Goal: Task Accomplishment & Management: Complete application form

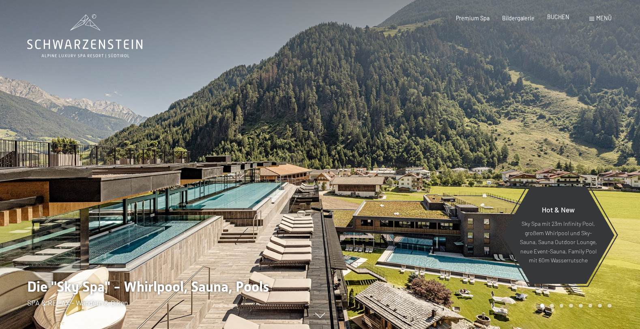
click at [563, 17] on span "BUCHEN" at bounding box center [558, 16] width 22 height 7
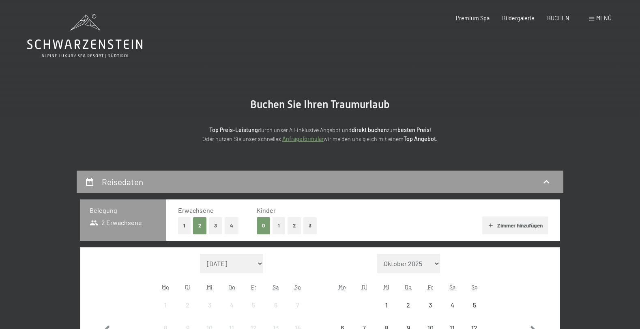
scroll to position [122, 0]
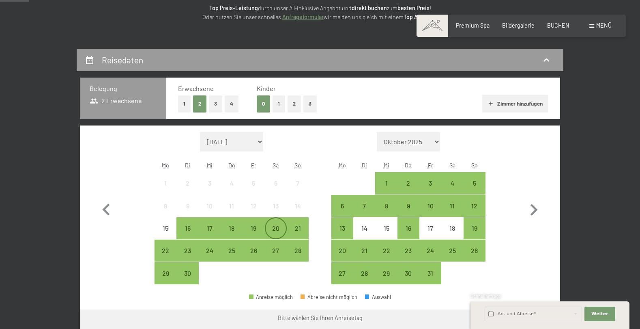
click at [281, 225] on div "20" at bounding box center [276, 235] width 20 height 20
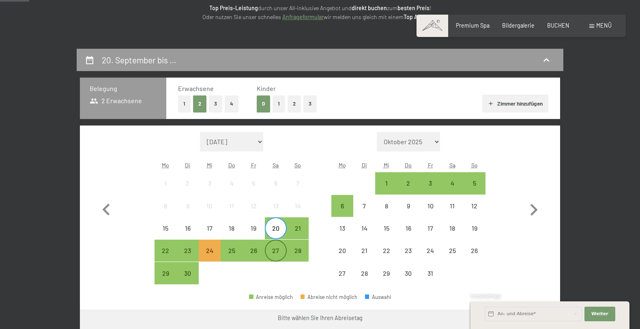
click at [277, 250] on div "27" at bounding box center [276, 257] width 20 height 20
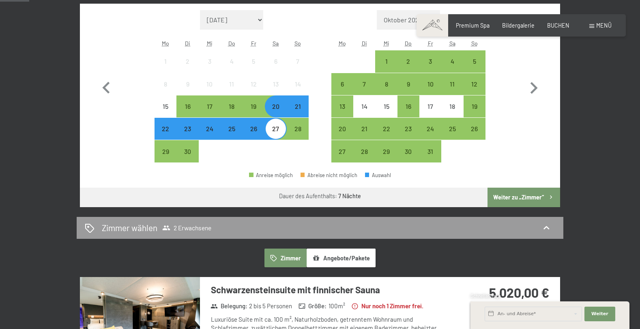
scroll to position [284, 0]
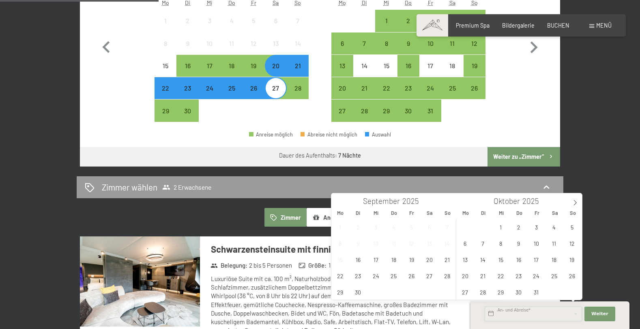
click at [549, 314] on input "text" at bounding box center [533, 313] width 97 height 15
click at [430, 257] on span "20" at bounding box center [430, 259] width 16 height 16
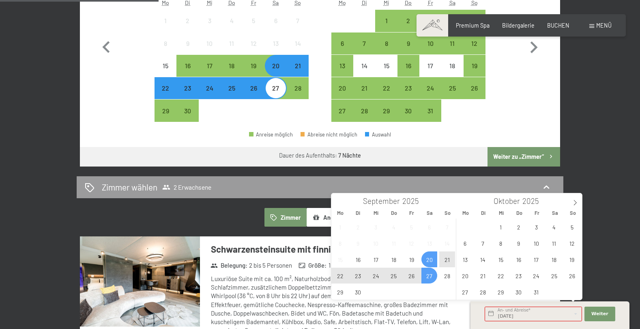
click at [429, 275] on span "27" at bounding box center [430, 275] width 16 height 16
type input "Sa. 20.09.2025 - Sa. 27.09.2025"
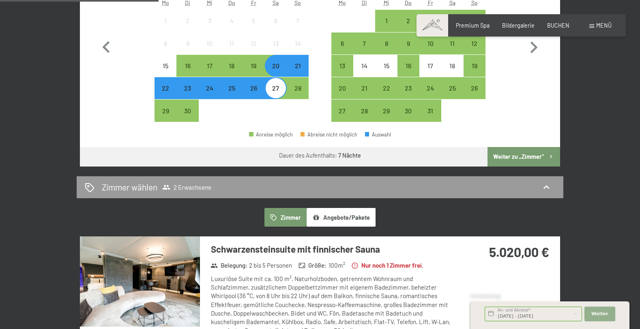
click at [594, 307] on button "Weiter Adressfelder ausblenden" at bounding box center [600, 313] width 31 height 15
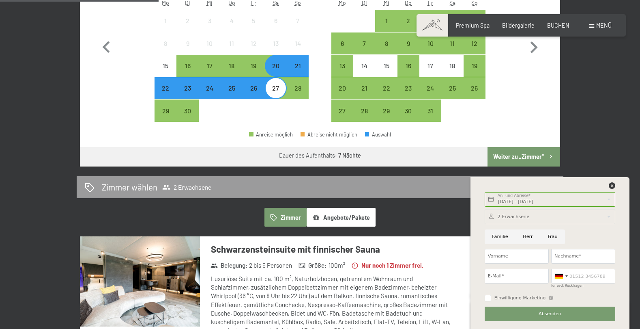
click at [552, 235] on input "Frau" at bounding box center [552, 236] width 25 height 15
radio input "true"
click at [598, 140] on div "20. September bis 27. September 2025 Belegung 2 Erwachsene Erwachsene 1 2 3 4 K…" at bounding box center [320, 294] width 640 height 817
click at [614, 184] on icon at bounding box center [612, 185] width 6 height 6
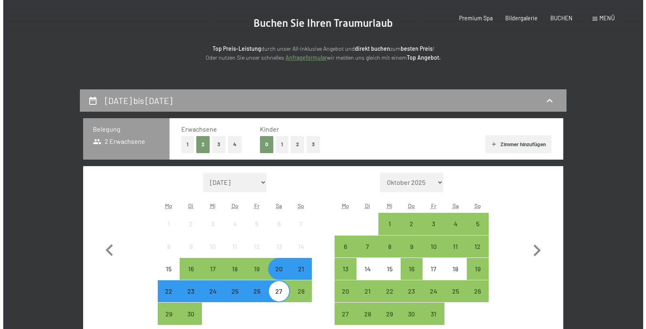
scroll to position [0, 0]
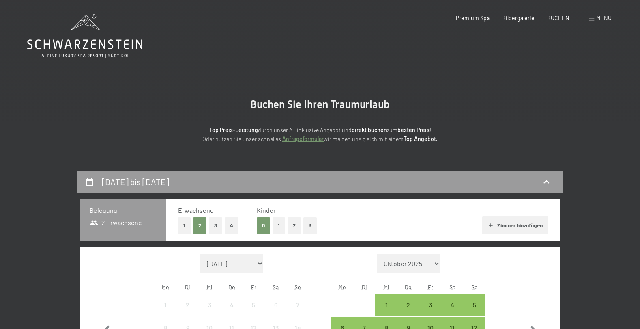
click at [592, 17] on div "Menü" at bounding box center [601, 18] width 22 height 8
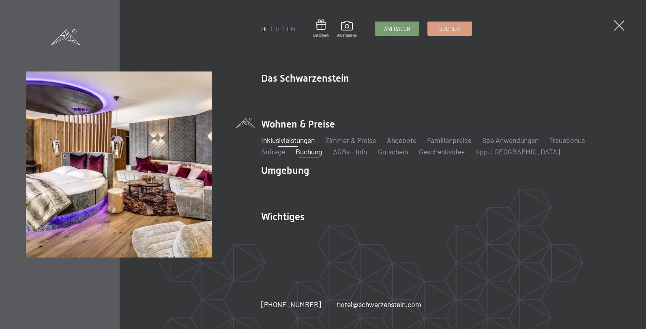
click at [288, 143] on link "Inklusivleistungen" at bounding box center [288, 140] width 54 height 9
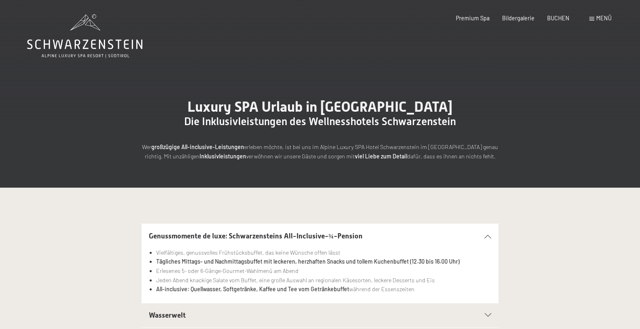
scroll to position [122, 0]
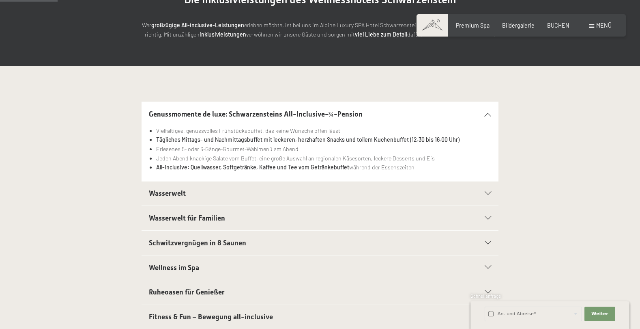
click at [174, 195] on span "Wasserwelt" at bounding box center [167, 193] width 37 height 8
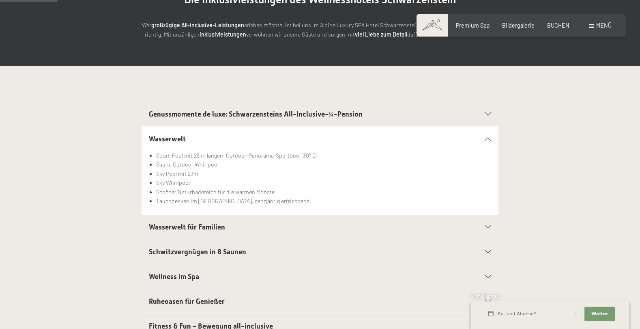
click at [170, 225] on span "Wasserwelt für Familien" at bounding box center [187, 227] width 76 height 8
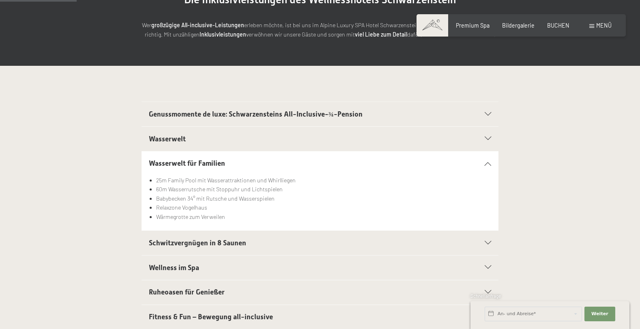
scroll to position [203, 0]
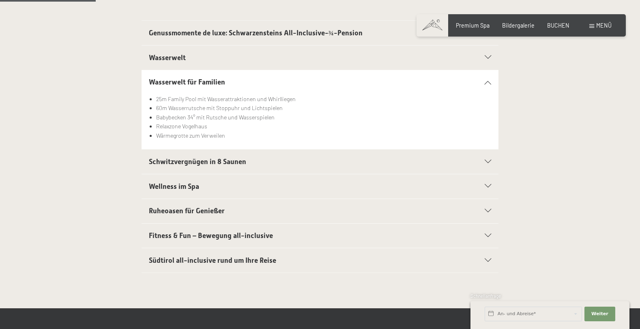
click at [187, 166] on h2 "Schwitzvergnügen in 8 Saunen" at bounding box center [303, 162] width 308 height 10
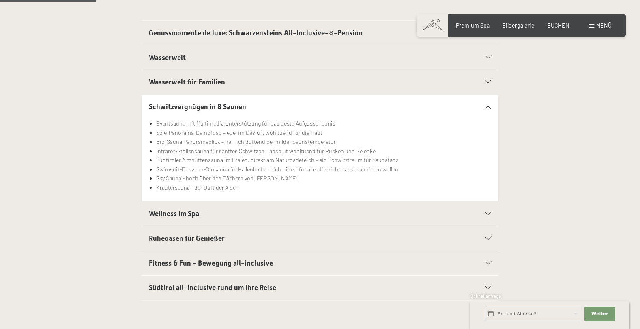
click at [157, 218] on h2 "Wellness im Spa" at bounding box center [303, 214] width 308 height 10
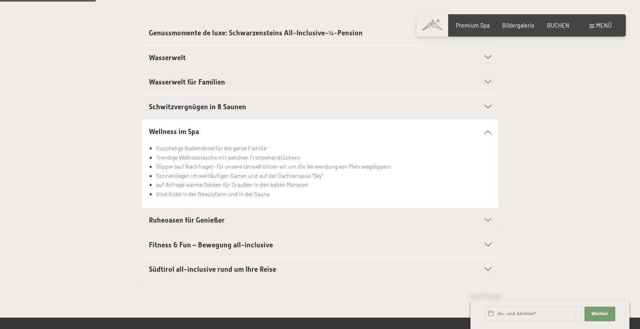
click at [216, 220] on span "Ruheoasen für Genießer" at bounding box center [187, 220] width 76 height 8
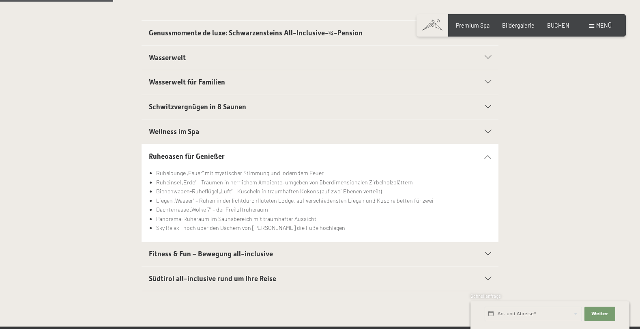
scroll to position [243, 0]
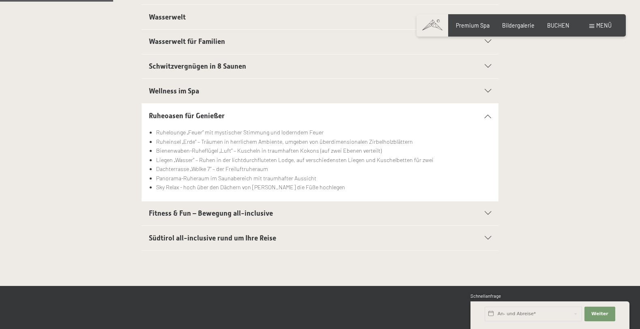
click at [171, 216] on span "Fitness & Fun – Bewegung all-inclusive" at bounding box center [211, 213] width 124 height 8
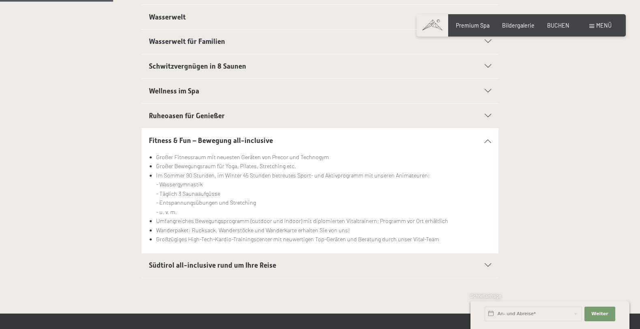
click at [173, 265] on span "Südtirol all-inclusive rund um Ihre Reise" at bounding box center [212, 265] width 127 height 8
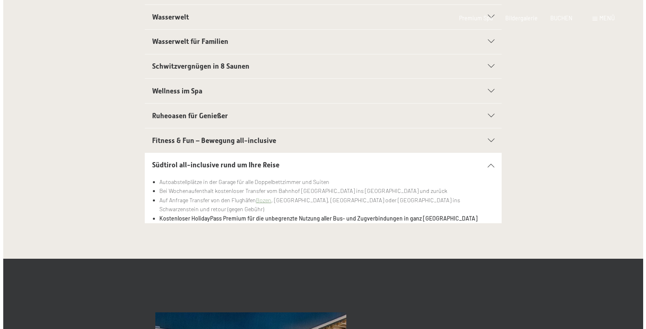
scroll to position [0, 0]
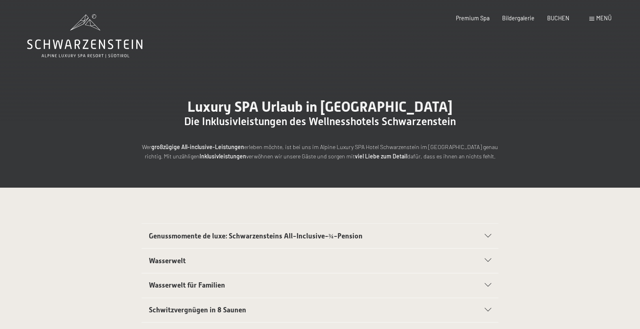
click at [601, 17] on span "Menü" at bounding box center [603, 18] width 15 height 7
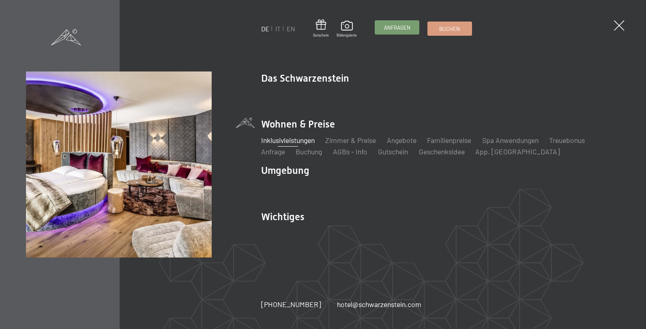
click at [397, 26] on span "Anfragen" at bounding box center [397, 27] width 26 height 7
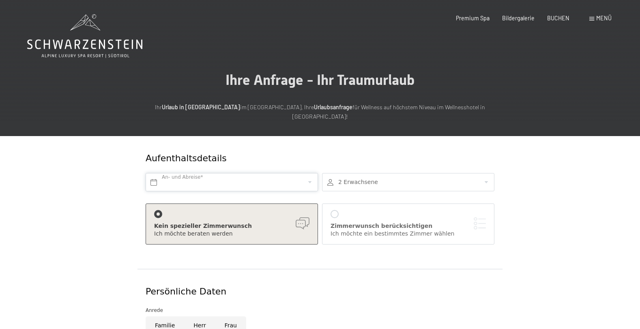
click at [178, 173] on input "text" at bounding box center [232, 182] width 172 height 18
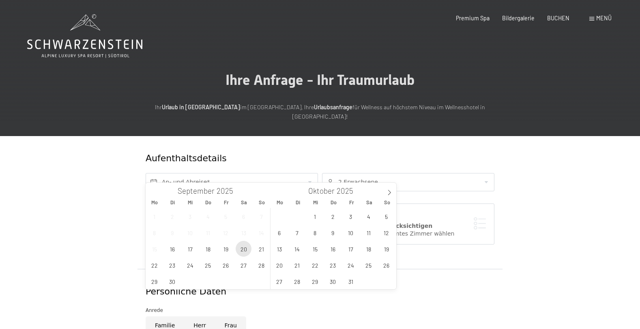
click at [243, 248] on span "20" at bounding box center [244, 249] width 16 height 16
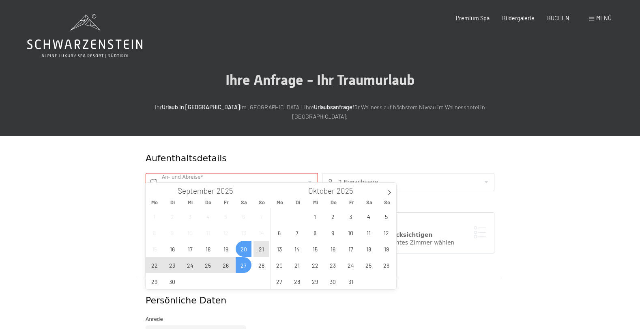
click at [243, 262] on span "27" at bounding box center [244, 265] width 16 height 16
type input "Sa. 20.09.2025 - Sa. 27.09.2025"
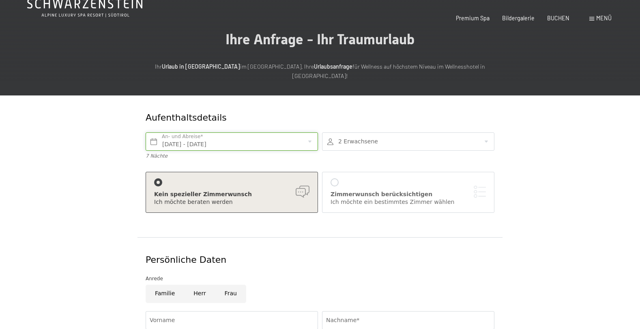
scroll to position [122, 0]
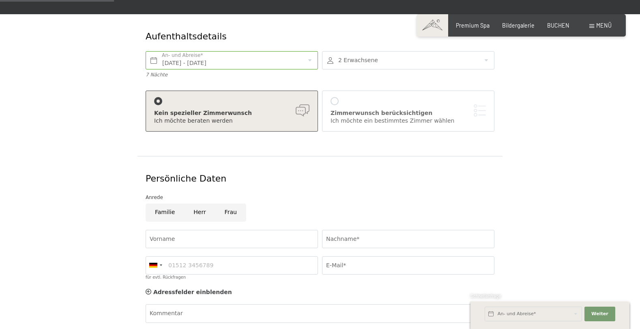
click at [226, 204] on input "Frau" at bounding box center [230, 212] width 31 height 18
radio input "true"
click at [192, 230] on input "Vorname" at bounding box center [232, 239] width 172 height 18
type input "Petra"
type input "h"
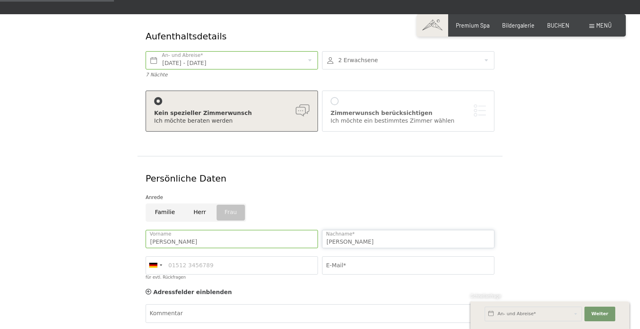
type input "Havran"
type input "0160 8496147"
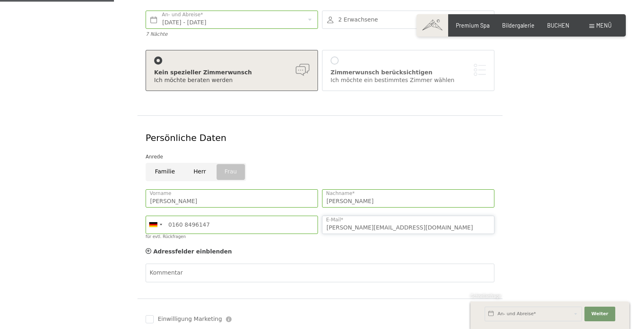
scroll to position [203, 0]
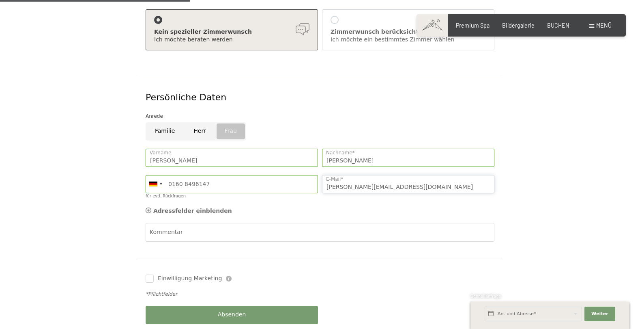
type input "havran.mitlehner@t-online.de"
click at [151, 207] on icon at bounding box center [149, 210] width 6 height 6
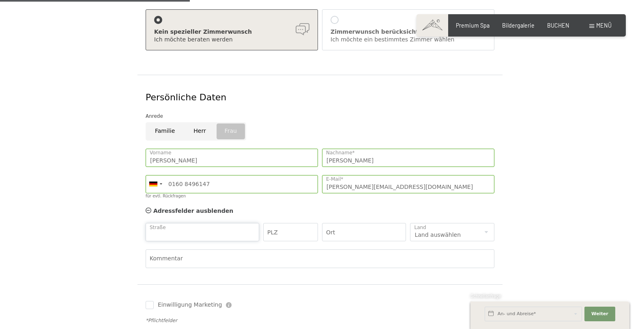
click at [210, 225] on input "Straße" at bounding box center [203, 232] width 114 height 18
type input "Ohmenheimer Weg 8"
type input "73450"
type input "Neresheim-Dorfmerkingen"
select select "DE"
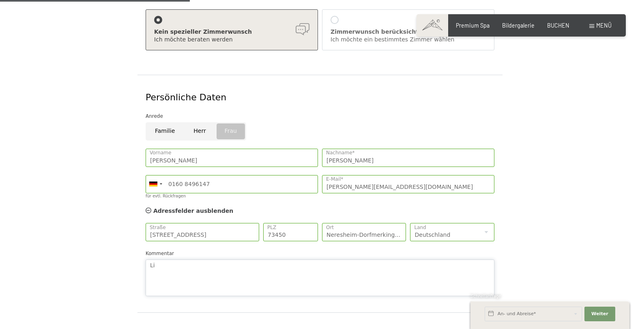
type textarea "L"
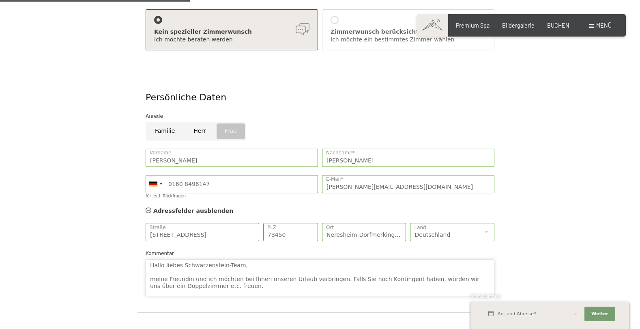
click at [181, 276] on textarea "Hallo liebes Schwarzenstein-Team, meine Freundin und ich möchten bei Ihnen unse…" at bounding box center [320, 277] width 349 height 37
click at [407, 269] on textarea "Hallo liebes Schwarzenstein-Team, meine Freundin und ich möchten bei Ihnen unse…" at bounding box center [320, 277] width 349 height 37
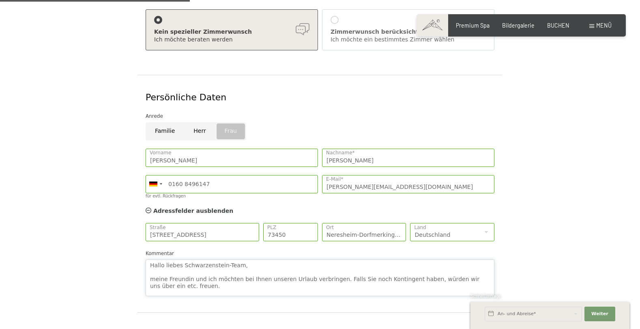
click at [409, 270] on textarea "Hallo liebes Schwarzenstein-Team, meine Freundin und ich möchten bei Ihnen unse…" at bounding box center [320, 277] width 349 height 37
paste textarea "Doppelzimmer"
click at [195, 275] on textarea "Hallo liebes Schwarzenstein-Team, meine Freundin und ich möchten bei Ihnen unse…" at bounding box center [320, 277] width 349 height 37
click at [243, 278] on textarea "Hallo liebes Schwarzenstein-Team, meine Freundin und ich möchten bei Ihnen unse…" at bounding box center [320, 277] width 349 height 37
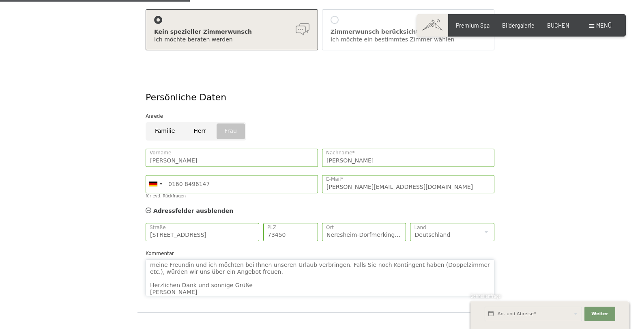
scroll to position [16, 0]
type textarea "Hallo liebes Schwarzenstein-Team, meine Freundin und ich möchten bei Ihnen unse…"
click at [153, 328] on input "Einwilligung Marketing" at bounding box center [150, 333] width 8 height 8
checkbox input "true"
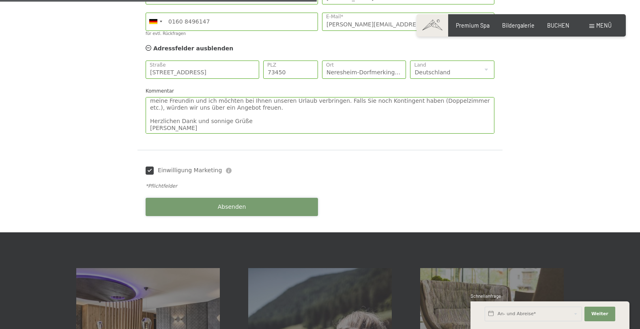
click at [187, 198] on button "Absenden" at bounding box center [232, 207] width 172 height 18
